Goal: Task Accomplishment & Management: Use online tool/utility

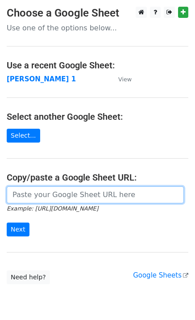
click at [64, 196] on input "url" at bounding box center [95, 194] width 177 height 17
type input "[URL][DOMAIN_NAME]"
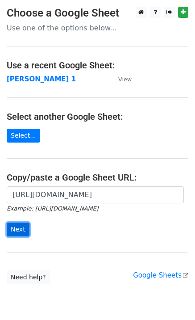
click at [19, 229] on input "Next" at bounding box center [18, 229] width 23 height 14
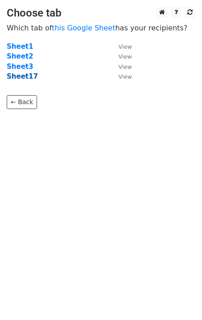
click at [29, 77] on strong "Sheet17" at bounding box center [22, 76] width 31 height 8
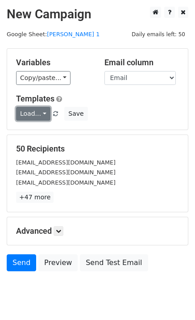
click at [33, 115] on link "Load..." at bounding box center [33, 114] width 34 height 14
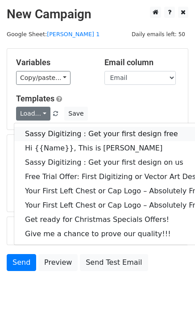
click at [50, 132] on link "Sassy Digitizing : Get your first design free" at bounding box center [128, 134] width 228 height 14
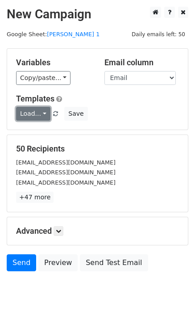
click at [33, 110] on link "Load..." at bounding box center [33, 114] width 34 height 14
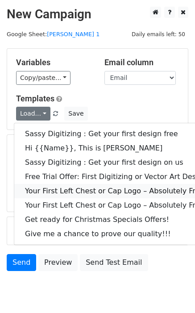
click at [48, 188] on link "Your First Left Chest or Cap Logo – Absolutely Free" at bounding box center [128, 191] width 228 height 14
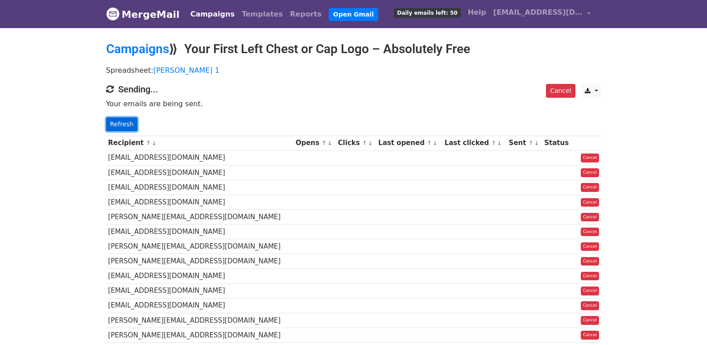
click at [123, 119] on link "Refresh" at bounding box center [122, 124] width 32 height 14
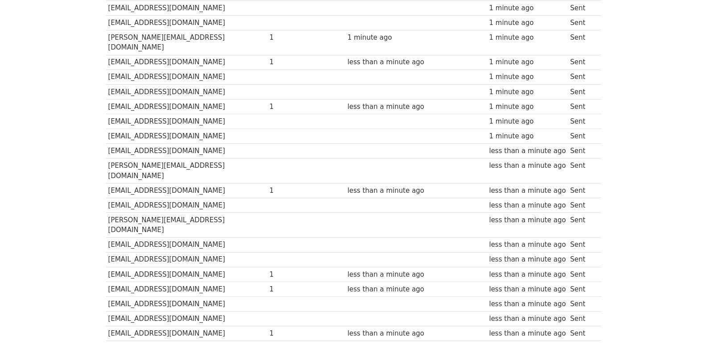
scroll to position [621, 0]
